Goal: Task Accomplishment & Management: Use online tool/utility

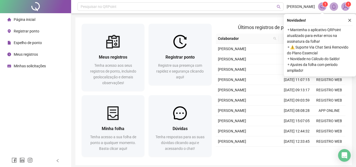
click at [28, 43] on body "Página inicial Registrar ponto Espelho de ponto Meus registros Minhas solicitaç…" at bounding box center [178, 83] width 356 height 167
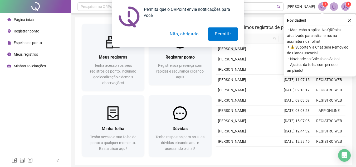
drag, startPoint x: 184, startPoint y: 33, endPoint x: 239, endPoint y: 42, distance: 55.4
click at [232, 49] on body "Página inicial Registrar ponto Espelho de ponto Meus registros Minhas solicitaç…" at bounding box center [178, 83] width 356 height 167
click at [227, 36] on button "Permitir" at bounding box center [222, 33] width 29 height 13
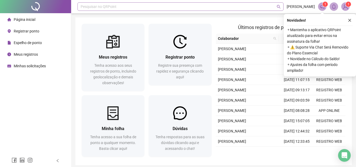
click at [222, 10] on div "Pesquisar no QRPoint" at bounding box center [180, 6] width 206 height 8
click at [350, 17] on button "button" at bounding box center [349, 20] width 6 height 6
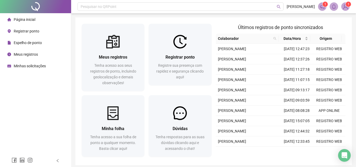
click at [32, 42] on span "Espelho de ponto" at bounding box center [28, 43] width 28 height 4
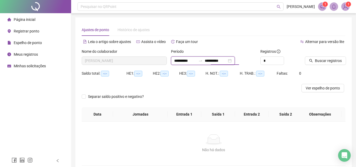
drag, startPoint x: 215, startPoint y: 60, endPoint x: 211, endPoint y: 62, distance: 3.4
click at [211, 62] on input "**********" at bounding box center [216, 61] width 22 height 6
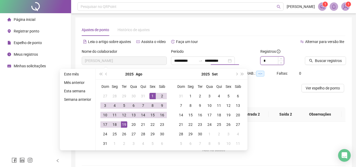
type input "**********"
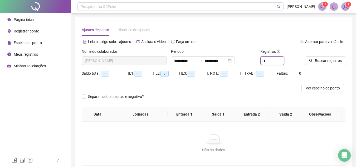
drag, startPoint x: 267, startPoint y: 63, endPoint x: 257, endPoint y: 63, distance: 9.8
click at [257, 63] on div "**********" at bounding box center [213, 58] width 268 height 21
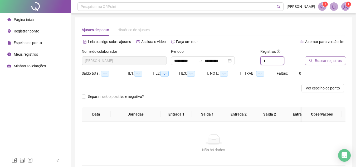
type input "*"
click at [322, 60] on span "Buscar registros" at bounding box center [328, 61] width 27 height 6
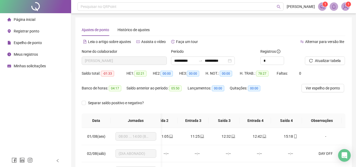
scroll to position [26, 0]
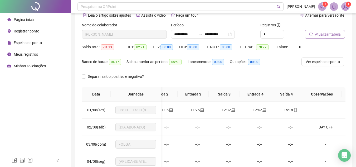
click at [326, 33] on span "Atualizar tabela" at bounding box center [328, 34] width 26 height 6
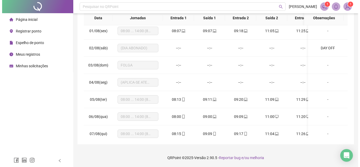
scroll to position [0, 0]
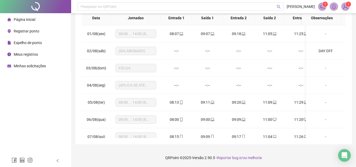
click at [18, 32] on span "Registrar ponto" at bounding box center [27, 31] width 26 height 4
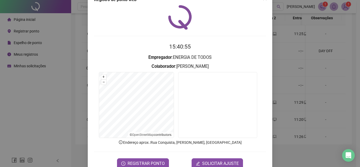
scroll to position [27, 0]
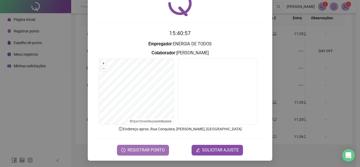
click at [144, 149] on span "REGISTRAR PONTO" at bounding box center [145, 150] width 37 height 6
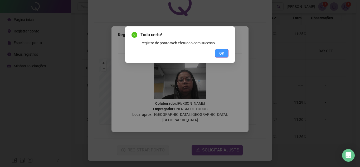
click at [224, 50] on button "OK" at bounding box center [221, 53] width 13 height 8
